Goal: Check status: Check status

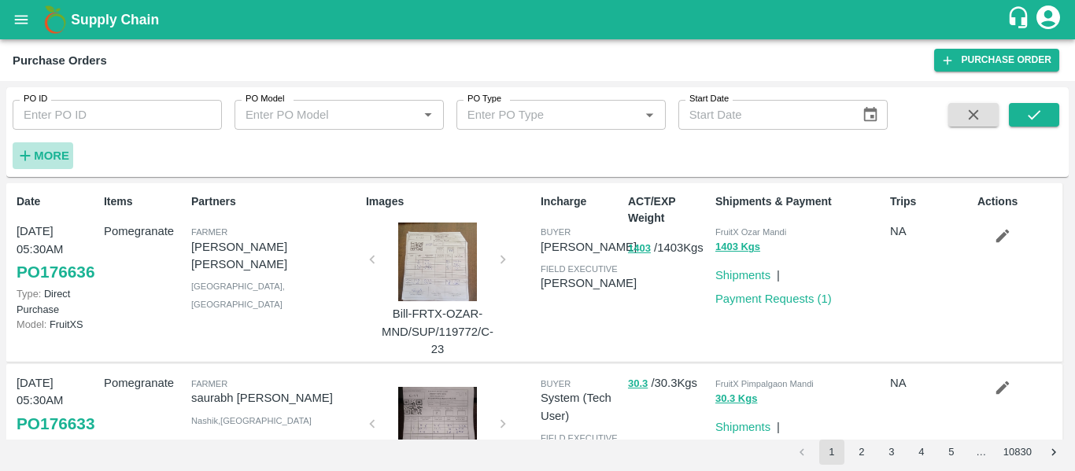
click at [54, 165] on h6 "More" at bounding box center [51, 156] width 35 height 20
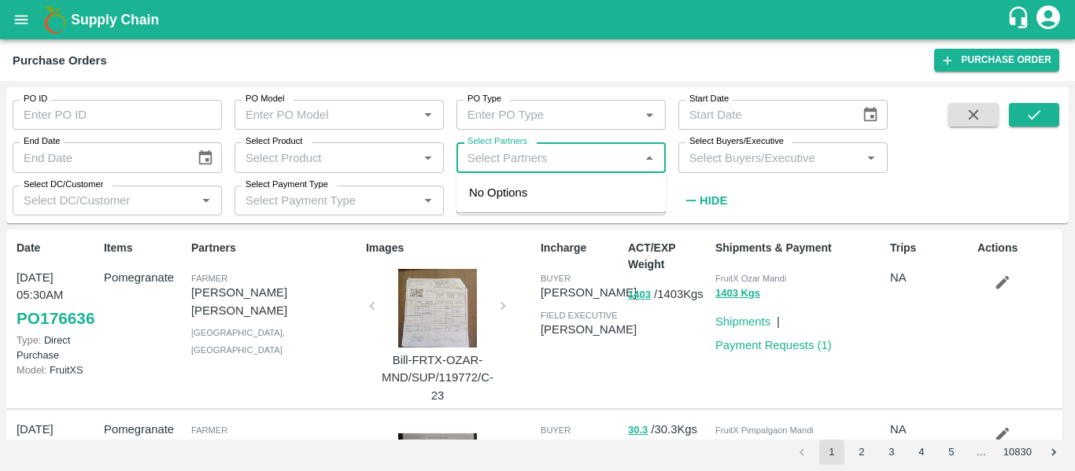
click at [518, 154] on input "Select Partners" at bounding box center [548, 157] width 174 height 20
paste input "8278713427"
type input "8278713427"
click at [532, 211] on div "[PERSON_NAME], [GEOGRAPHIC_DATA]-8278713427" at bounding box center [608, 201] width 190 height 35
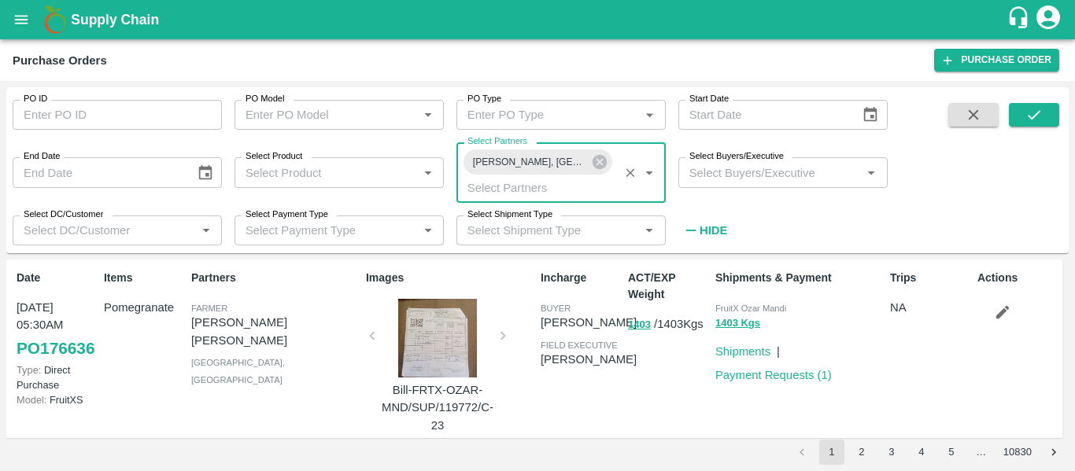
click at [1030, 116] on icon "submit" at bounding box center [1033, 114] width 17 height 17
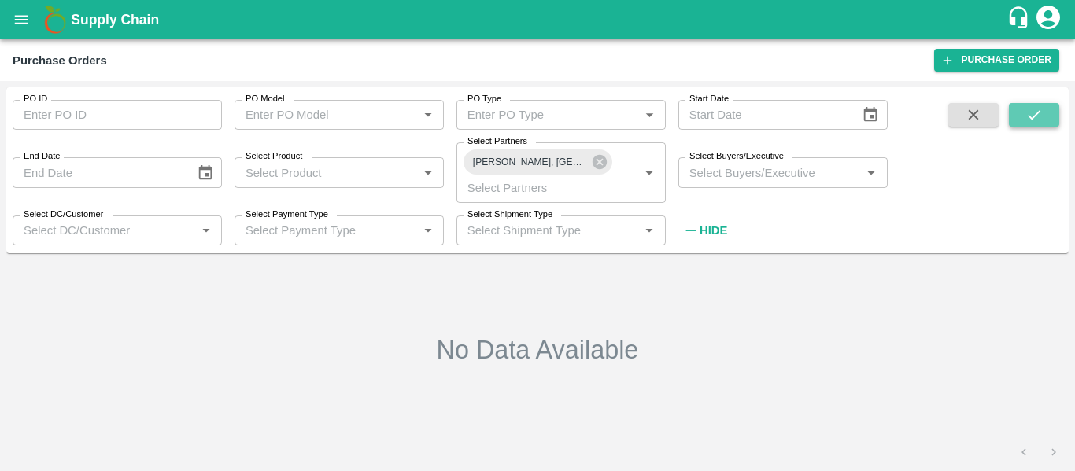
click at [1033, 109] on icon "submit" at bounding box center [1033, 114] width 17 height 17
